Goal: Use online tool/utility: Utilize a website feature to perform a specific function

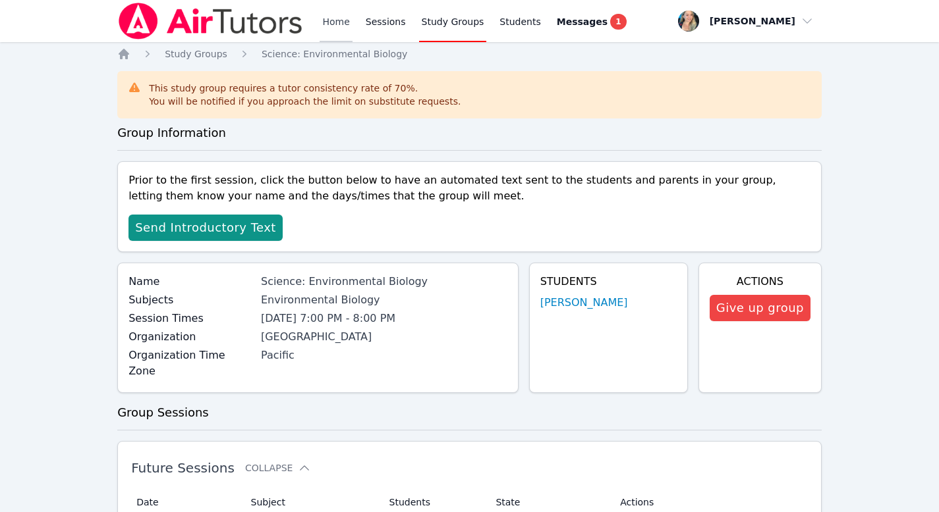
click at [335, 28] on link "Home" at bounding box center [335, 21] width 32 height 42
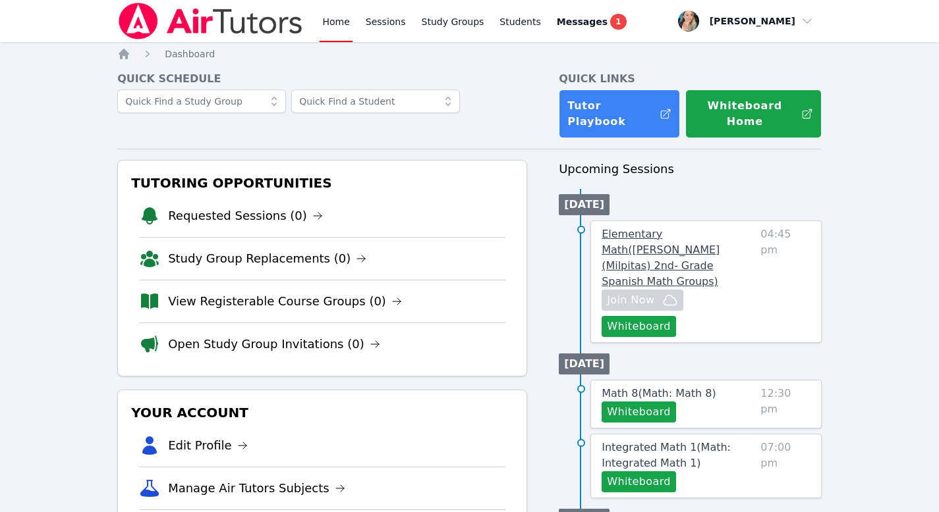
click at [643, 228] on span "Elementary Math ( [PERSON_NAME] (Milpitas) 2nd- Grade Spanish Math Groups )" at bounding box center [660, 258] width 118 height 60
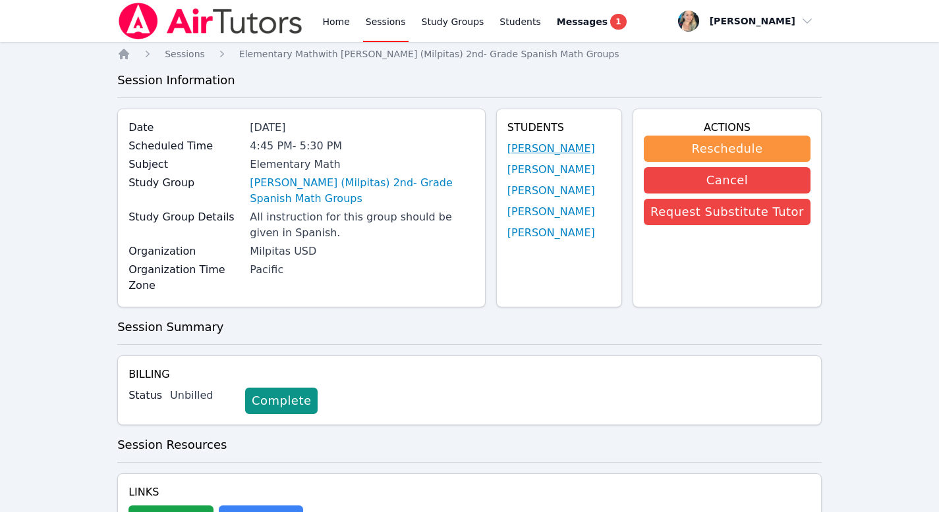
click at [551, 150] on link "[PERSON_NAME]" at bounding box center [551, 149] width 88 height 16
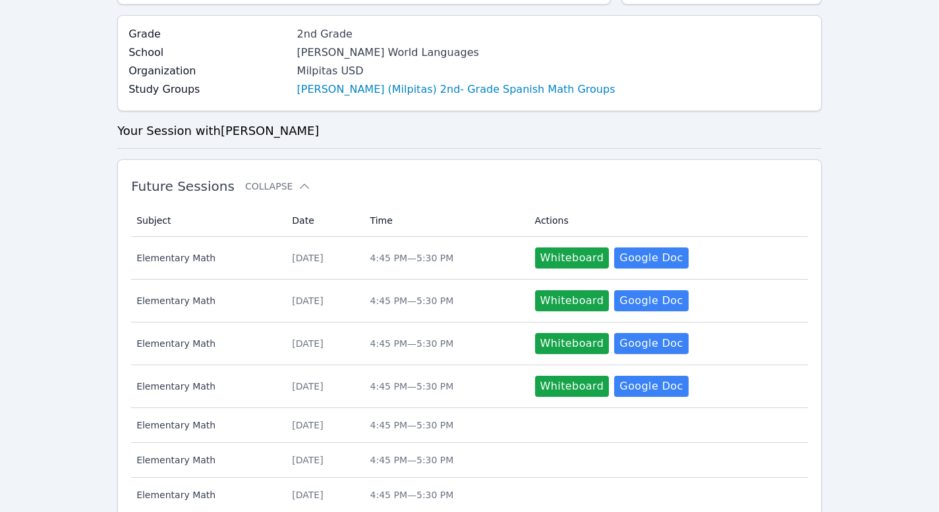
scroll to position [546, 0]
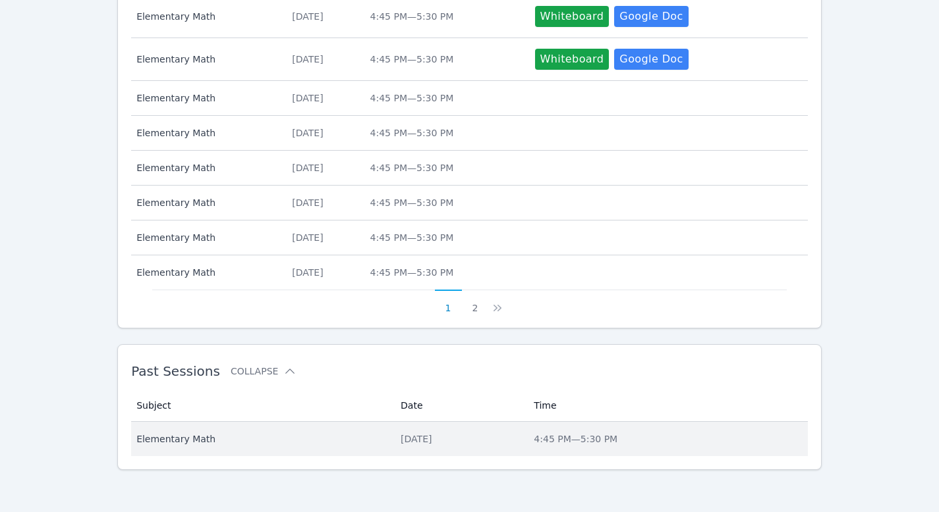
click at [400, 439] on div "[DATE]" at bounding box center [458, 439] width 117 height 13
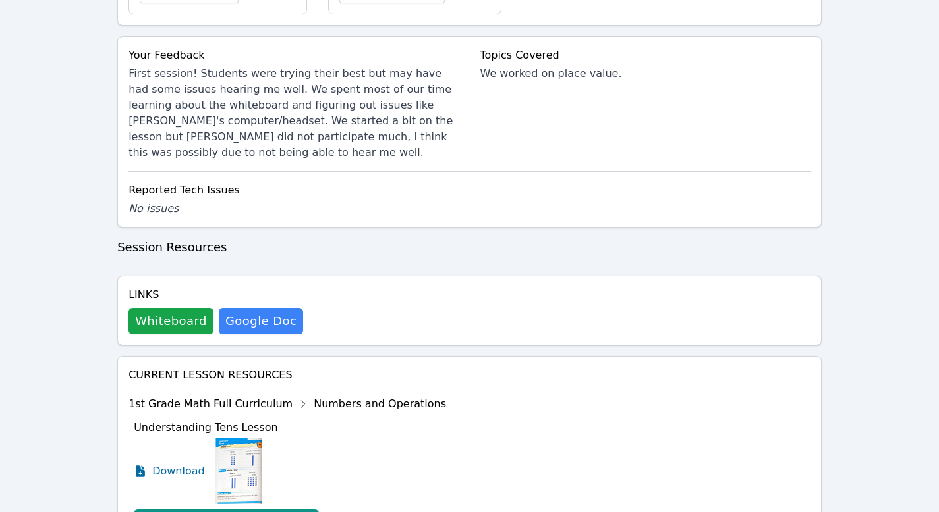
scroll to position [661, 0]
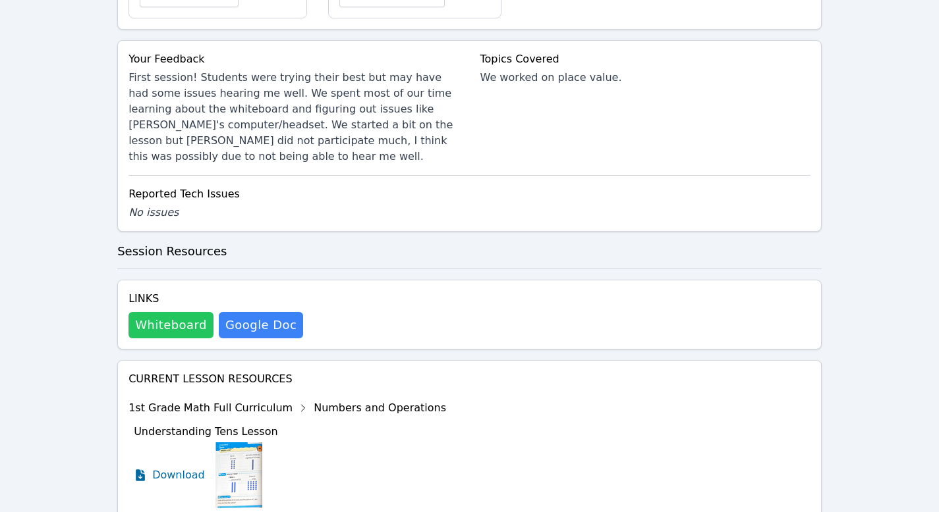
click at [179, 312] on button "Whiteboard" at bounding box center [170, 325] width 85 height 26
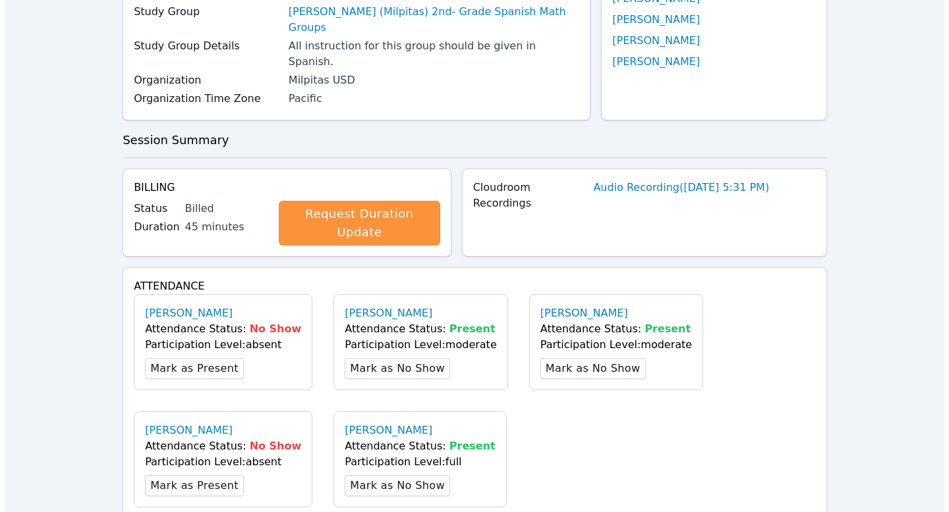
scroll to position [0, 0]
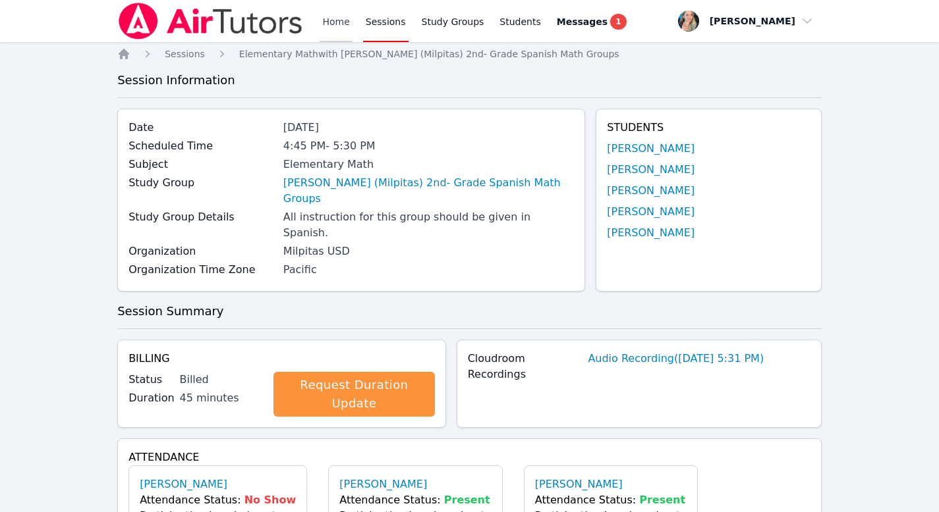
click at [341, 24] on link "Home" at bounding box center [335, 21] width 32 height 42
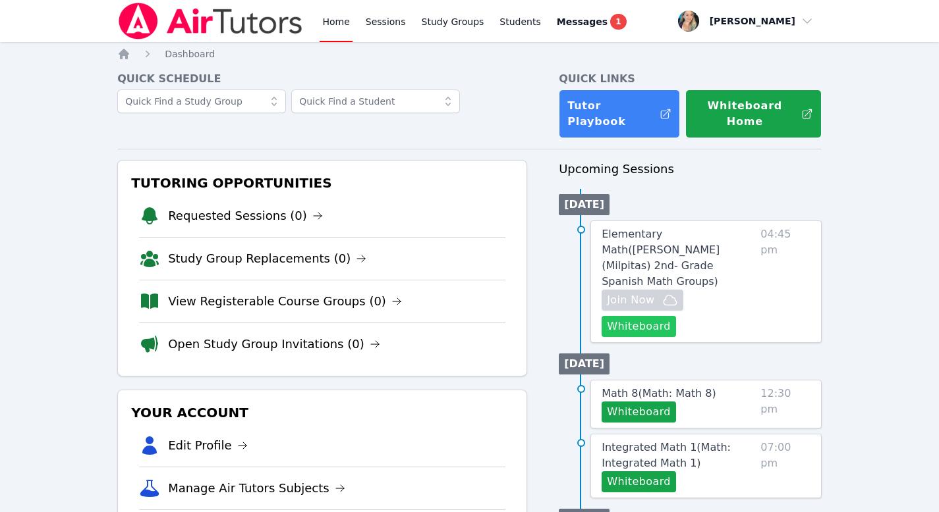
click at [642, 316] on button "Whiteboard" at bounding box center [638, 326] width 74 height 21
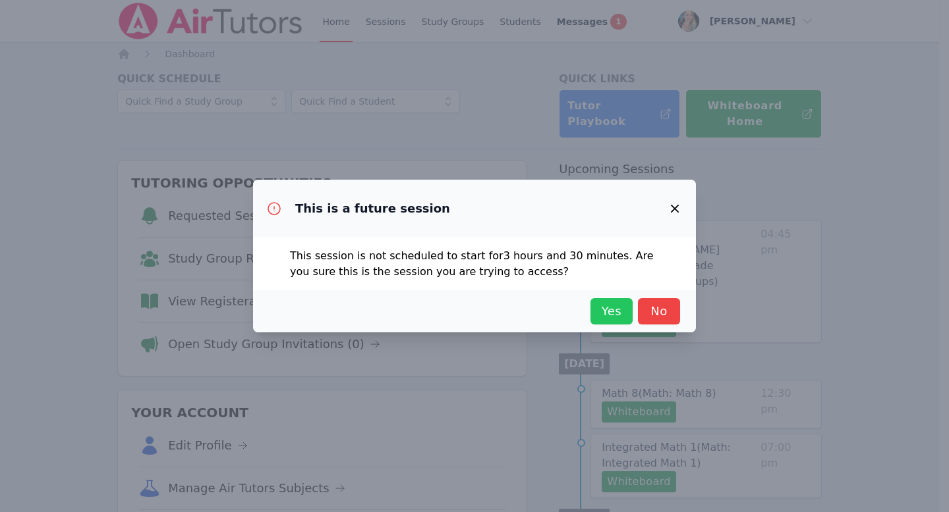
click at [601, 306] on span "Yes" at bounding box center [611, 311] width 29 height 18
